Goal: Information Seeking & Learning: Check status

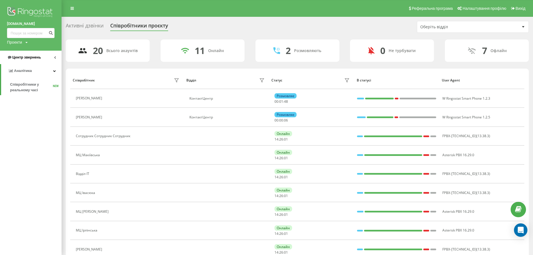
click at [29, 58] on span "Центр звернень" at bounding box center [26, 57] width 29 height 4
click at [30, 72] on span "Журнал дзвінків" at bounding box center [25, 71] width 30 height 6
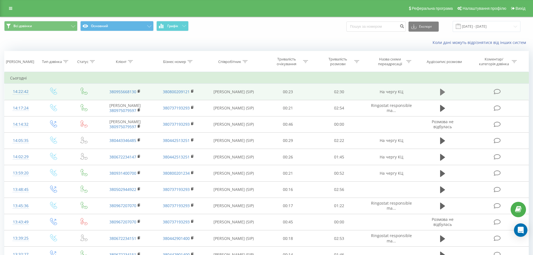
click at [440, 93] on icon at bounding box center [442, 92] width 5 height 8
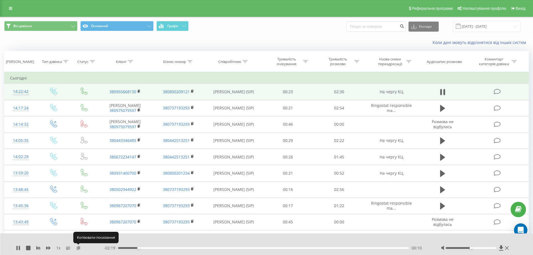
click at [77, 248] on icon at bounding box center [78, 248] width 5 height 4
click at [16, 247] on icon at bounding box center [18, 248] width 4 height 4
click at [77, 249] on icon at bounding box center [78, 248] width 5 height 4
